Goal: Task Accomplishment & Management: Use online tool/utility

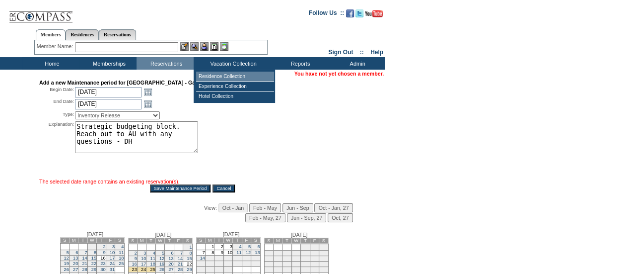
click at [212, 78] on td "Residence Collection" at bounding box center [235, 77] width 78 height 10
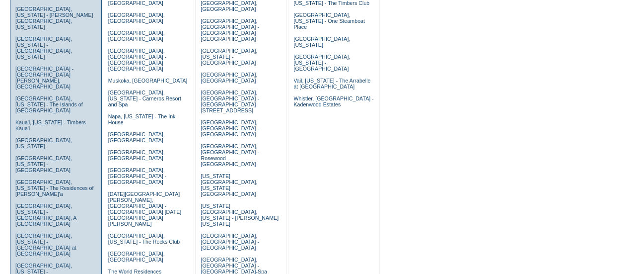
scroll to position [298, 0]
